Goal: Information Seeking & Learning: Learn about a topic

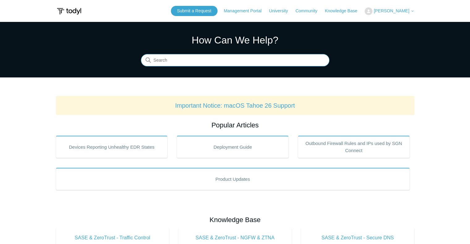
click at [224, 62] on input "Search" at bounding box center [235, 60] width 189 height 12
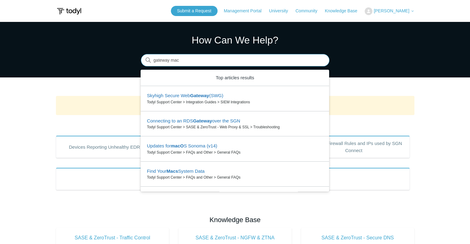
type input "gateway mac"
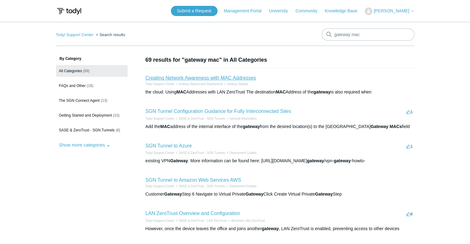
click at [213, 79] on link "Creating Network Awareness with MAC Addresses" at bounding box center [201, 77] width 111 height 5
click at [224, 111] on link "SGN Tunnel Configuration Guidance for Fully Interconnected Sites" at bounding box center [219, 111] width 146 height 5
click at [190, 77] on link "Creating Network Awareness with MAC Addresses" at bounding box center [201, 77] width 111 height 5
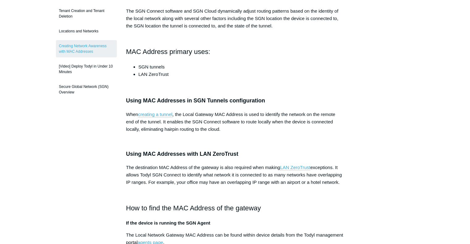
scroll to position [96, 0]
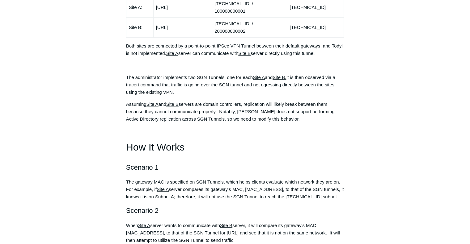
scroll to position [215, 0]
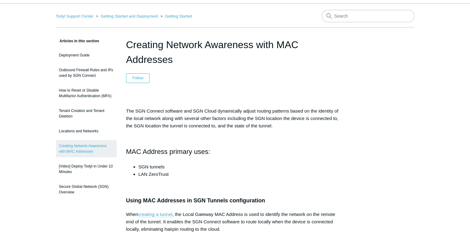
scroll to position [16, 0]
